Goal: Navigation & Orientation: Find specific page/section

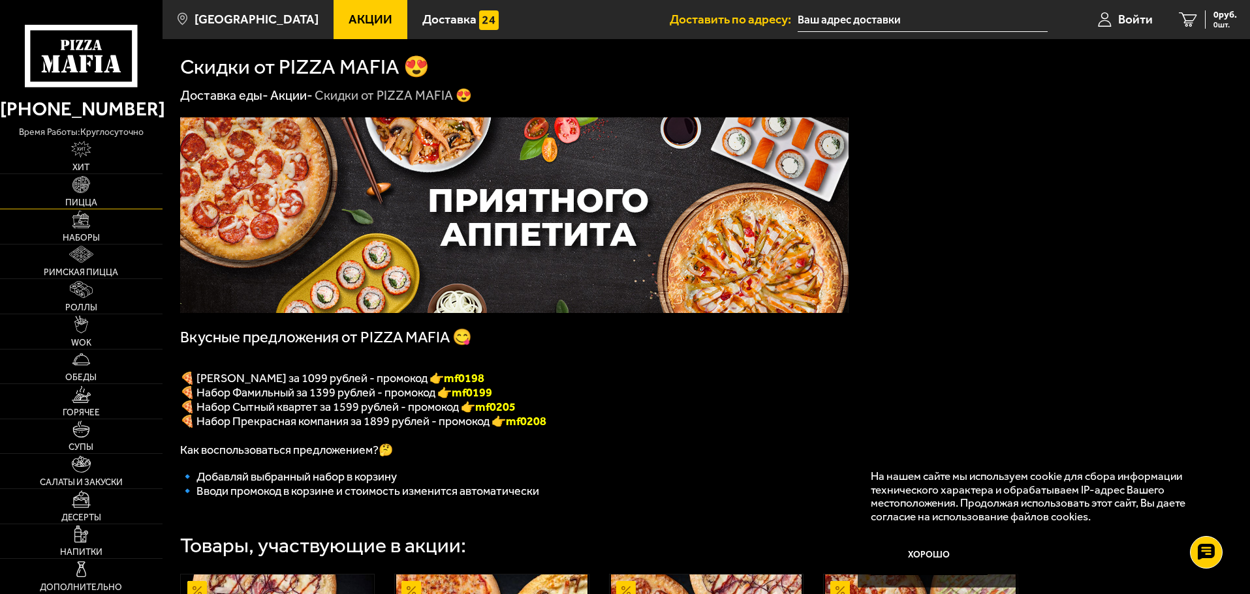
click at [76, 193] on img at bounding box center [80, 184] width 17 height 17
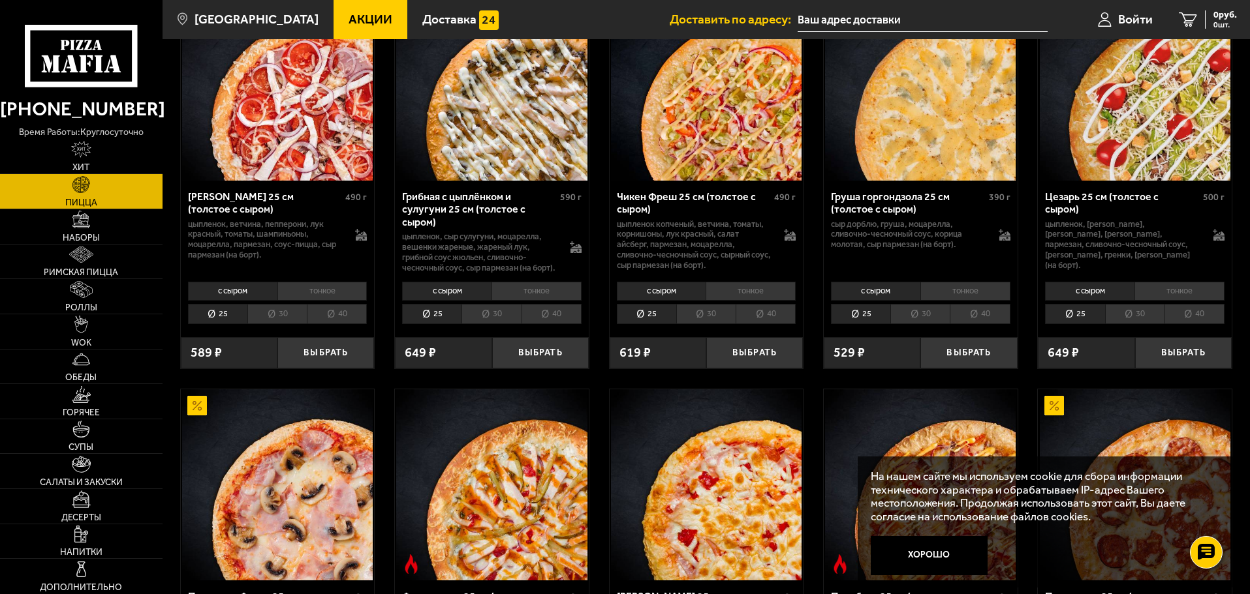
scroll to position [522, 0]
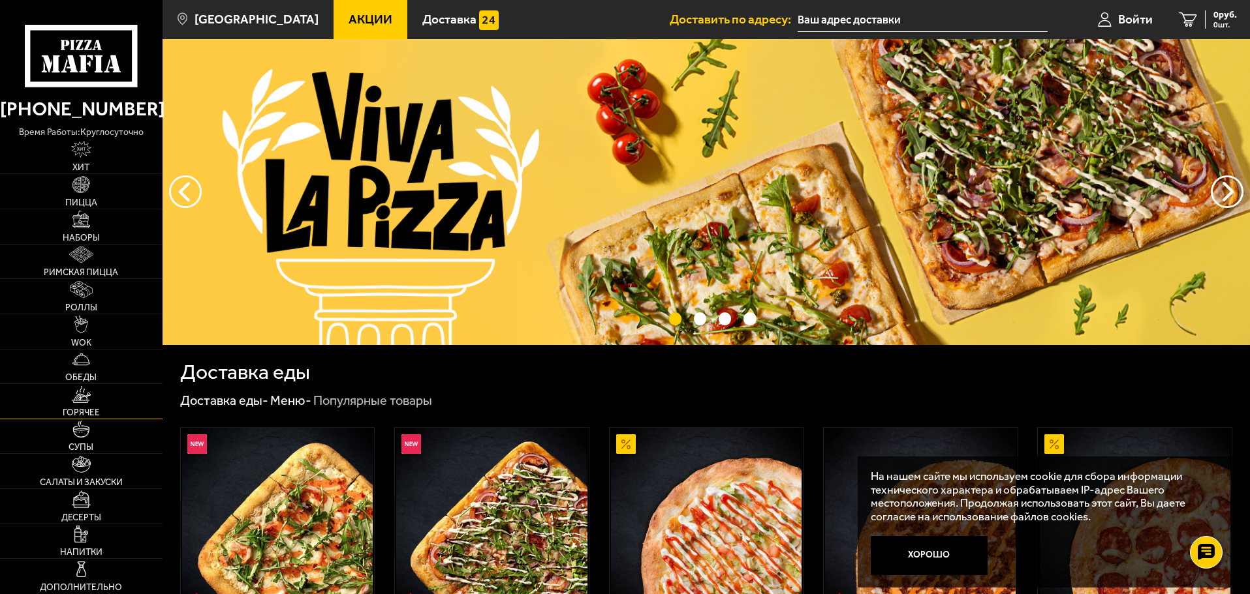
click at [85, 408] on span "Горячее" at bounding box center [81, 412] width 37 height 9
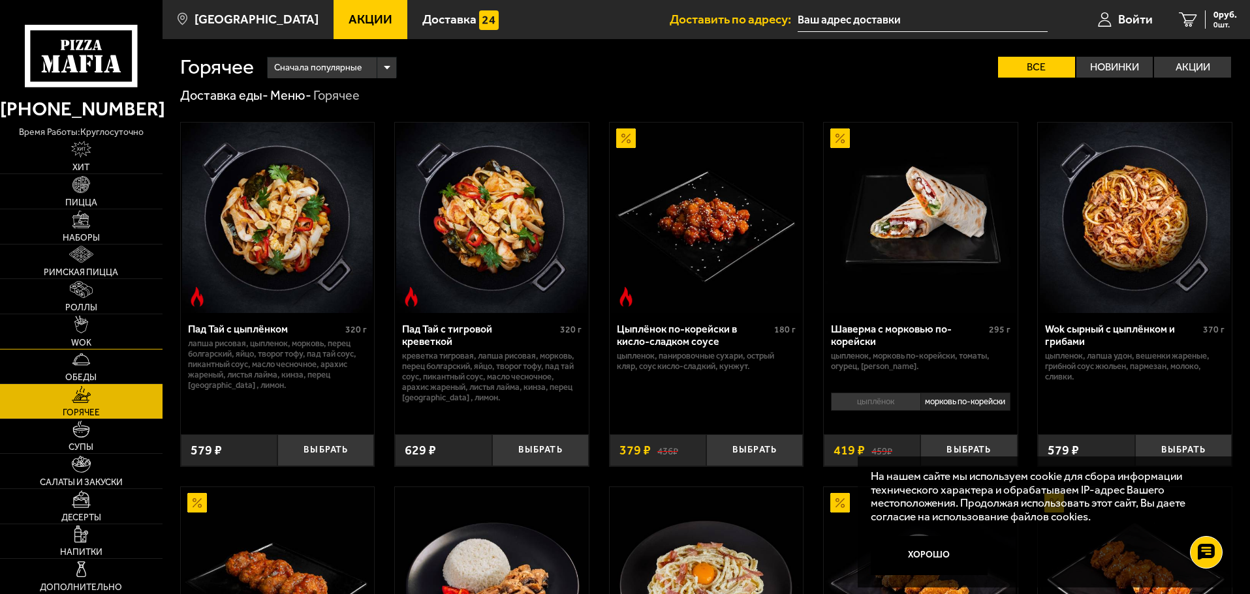
click at [98, 335] on link "WOK" at bounding box center [81, 331] width 162 height 35
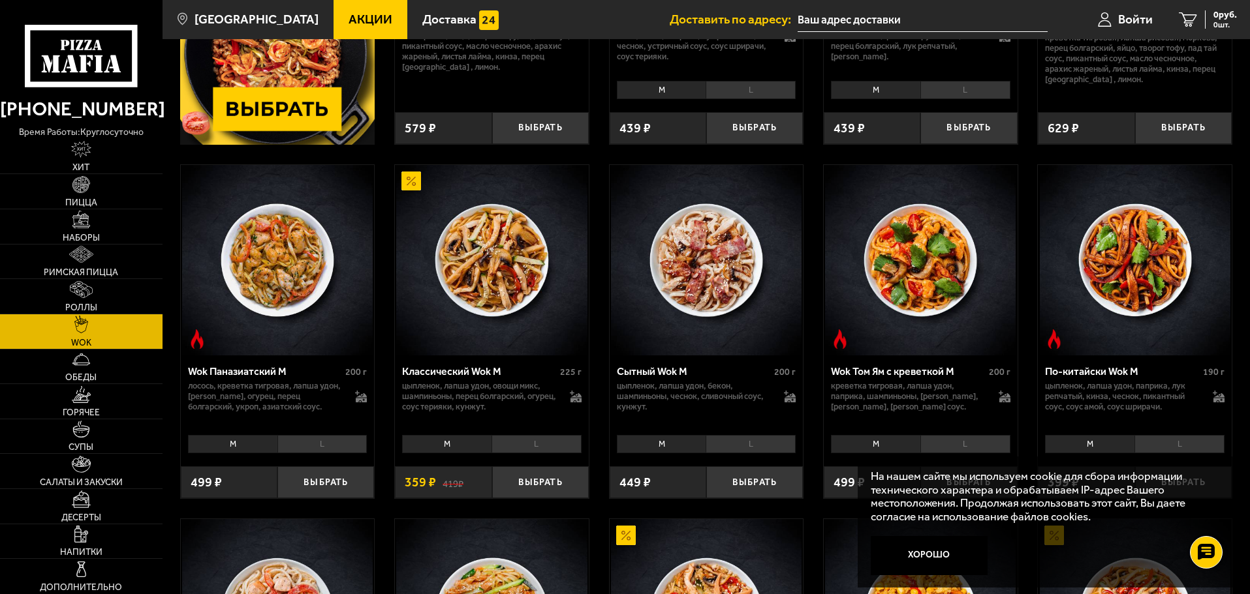
scroll to position [326, 0]
